Goal: Information Seeking & Learning: Learn about a topic

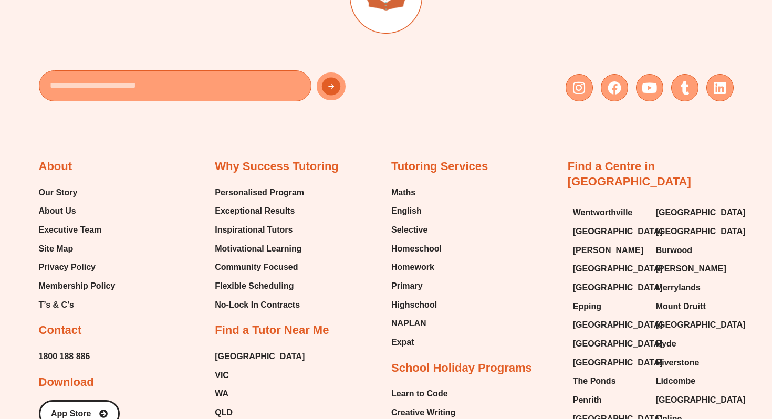
scroll to position [3684, 0]
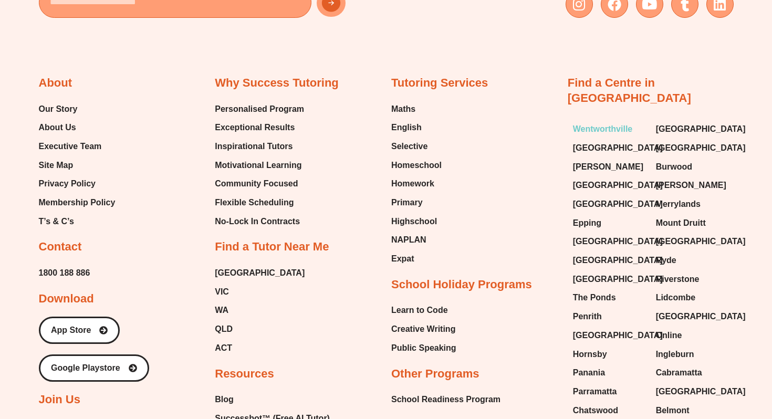
click at [600, 121] on span "Wentworthville" at bounding box center [603, 129] width 60 height 16
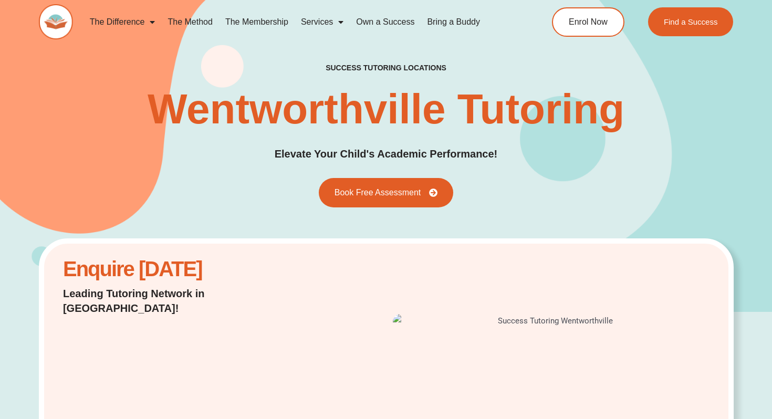
click at [53, 30] on img at bounding box center [56, 21] width 34 height 35
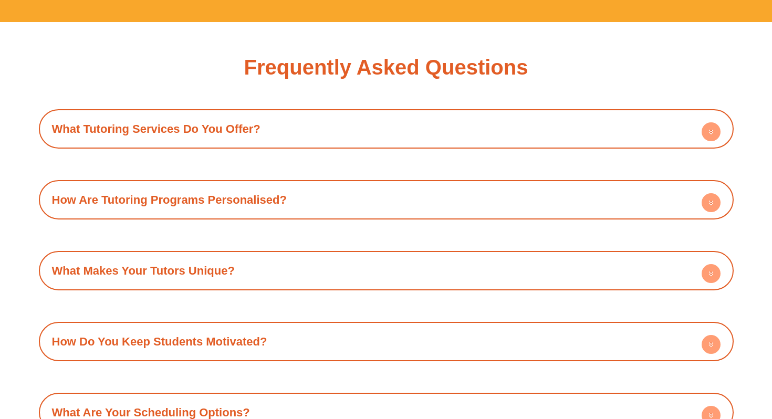
scroll to position [3538, 0]
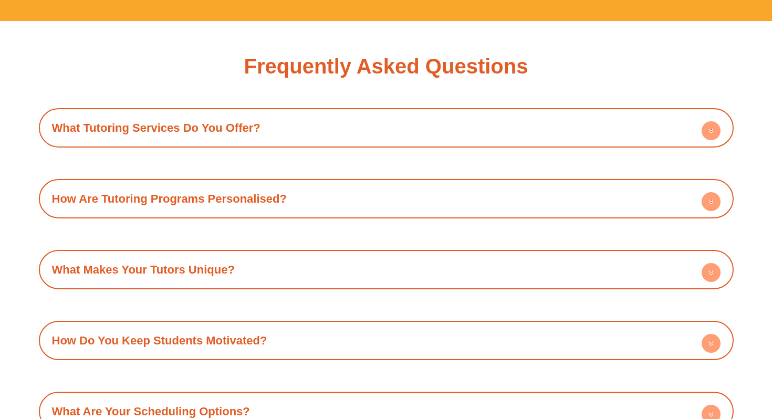
click at [235, 121] on link "What Tutoring Services Do You Offer?" at bounding box center [156, 127] width 209 height 13
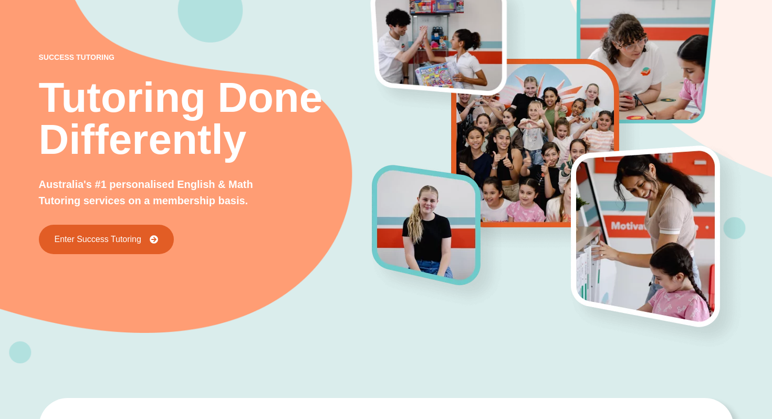
scroll to position [0, 0]
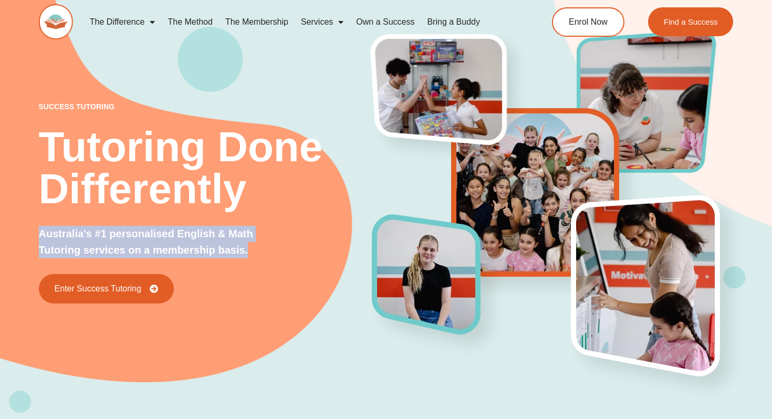
copy p "Australia's #1 personalised English & Math Tutoring services on a membership ba…"
drag, startPoint x: 249, startPoint y: 257, endPoint x: 39, endPoint y: 235, distance: 210.8
click at [39, 235] on p "Australia's #1 personalised English & Math Tutoring services on a membership ba…" at bounding box center [161, 242] width 244 height 33
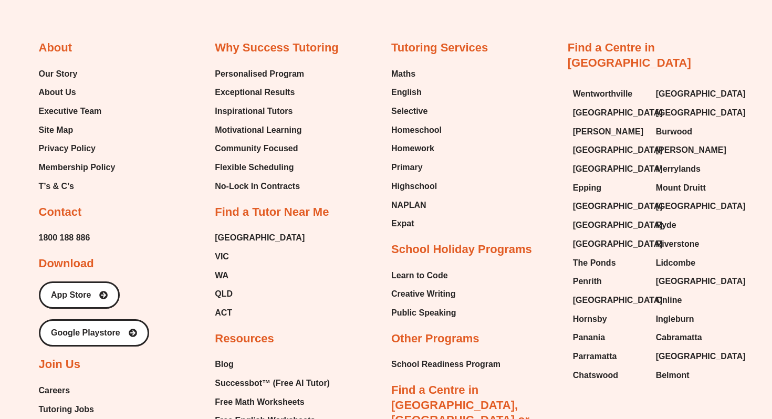
scroll to position [4328, 0]
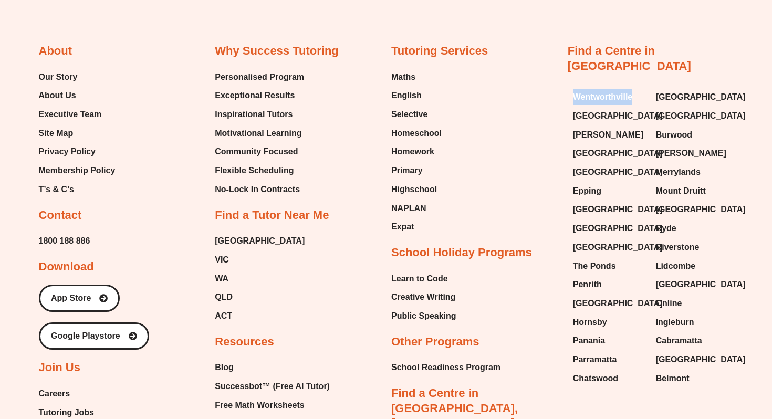
drag, startPoint x: 570, startPoint y: 58, endPoint x: 636, endPoint y: 67, distance: 66.2
click at [636, 84] on div "Wentworthville Green Valley Gordon Bossley Park Liverpool Epping Baulkham Hills…" at bounding box center [651, 237] width 166 height 307
copy span "Wentworthville"
drag, startPoint x: 571, startPoint y: 81, endPoint x: 633, endPoint y: 81, distance: 62.5
click at [633, 84] on div "Wentworthville Green Valley Gordon Bossley Park Liverpool Epping Baulkham Hills…" at bounding box center [651, 237] width 166 height 307
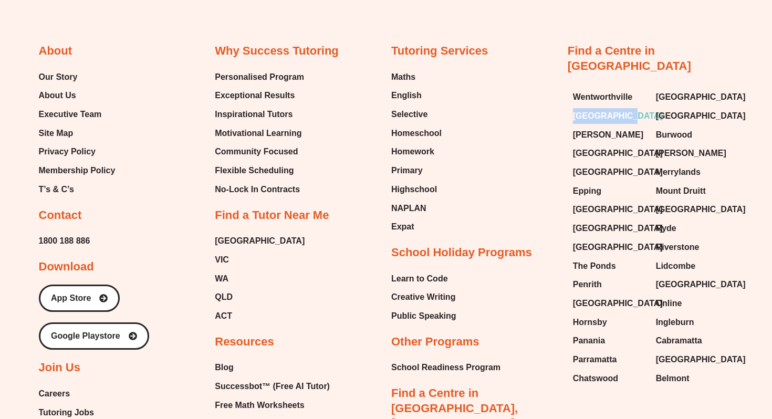
copy span "[GEOGRAPHIC_DATA]"
drag, startPoint x: 564, startPoint y: 99, endPoint x: 632, endPoint y: 99, distance: 67.8
click at [632, 99] on div "About Our Story About Us Executive Team Site Map Privacy Policy Membership Poli…" at bounding box center [386, 322] width 695 height 652
copy span "[PERSON_NAME]"
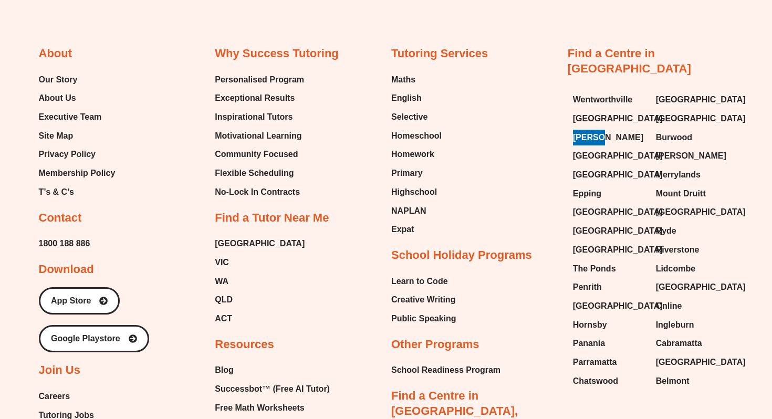
scroll to position [4331, 0]
